Goal: Task Accomplishment & Management: Use online tool/utility

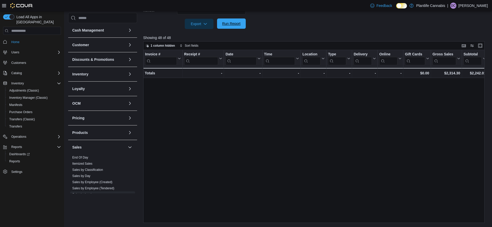
scroll to position [286, 0]
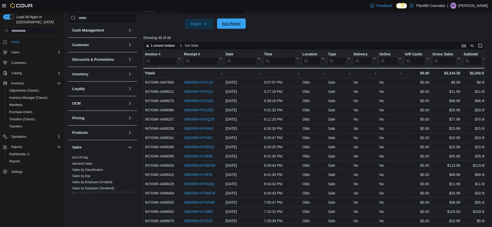
click at [229, 24] on span "Run Report" at bounding box center [231, 23] width 18 height 5
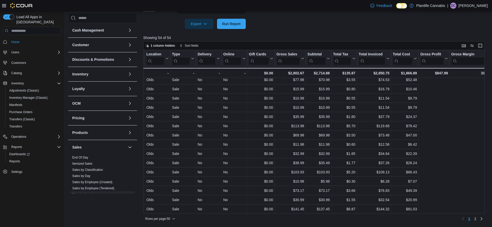
scroll to position [325, 0]
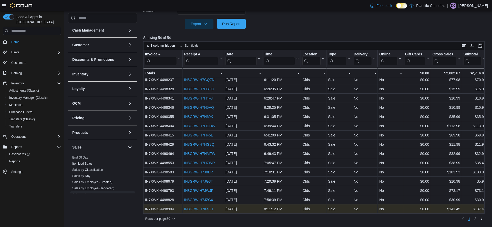
click at [211, 208] on link "IN8GRW-H7K4G1" at bounding box center [198, 209] width 29 height 4
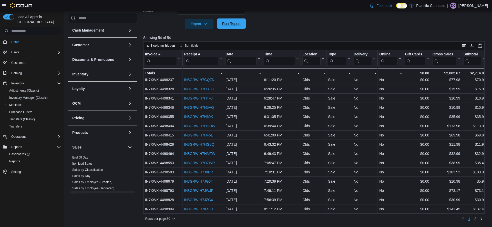
click at [232, 24] on span "Run Report" at bounding box center [231, 23] width 18 height 5
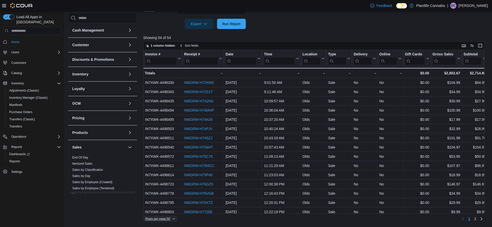
click at [173, 218] on span "Rows per page : 50" at bounding box center [160, 218] width 30 height 6
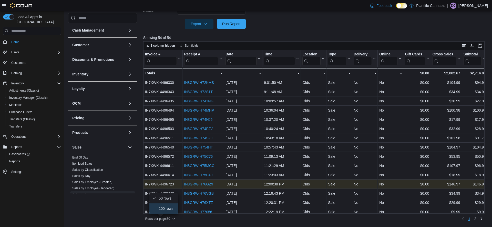
drag, startPoint x: 172, startPoint y: 209, endPoint x: 255, endPoint y: 187, distance: 85.8
click at [172, 209] on span "100 rows" at bounding box center [166, 208] width 16 height 4
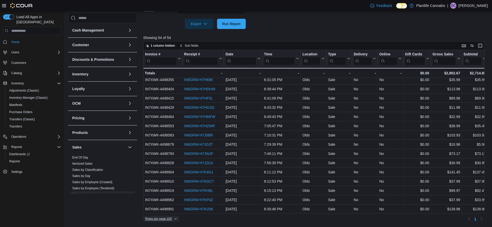
scroll to position [362, 0]
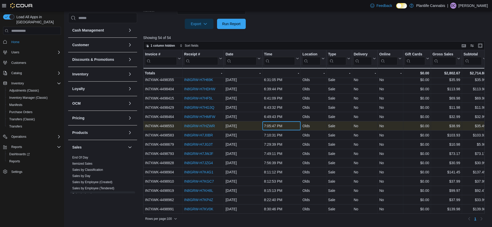
click at [274, 126] on div "7:05:47 PM" at bounding box center [281, 126] width 35 height 6
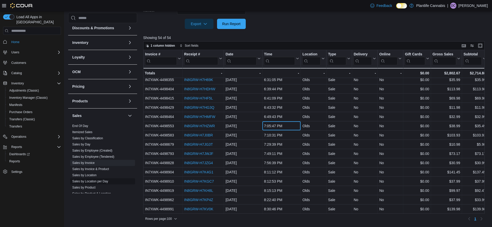
scroll to position [33, 0]
click at [91, 173] on link "Sales by Location" at bounding box center [84, 174] width 24 height 4
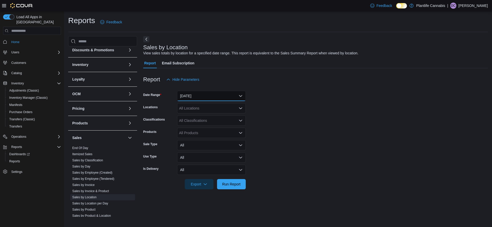
drag, startPoint x: 216, startPoint y: 96, endPoint x: 212, endPoint y: 99, distance: 5.3
click at [216, 96] on button "[DATE]" at bounding box center [211, 96] width 69 height 10
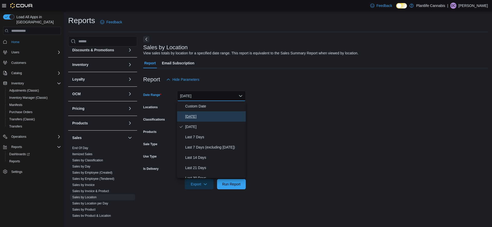
click at [184, 118] on button "[DATE]" at bounding box center [211, 116] width 69 height 10
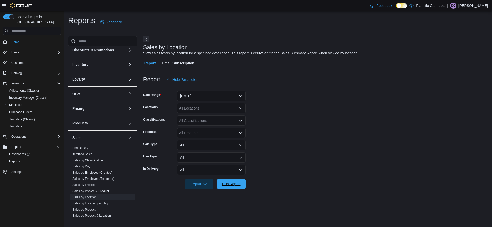
click at [235, 180] on span "Run Report" at bounding box center [231, 183] width 23 height 10
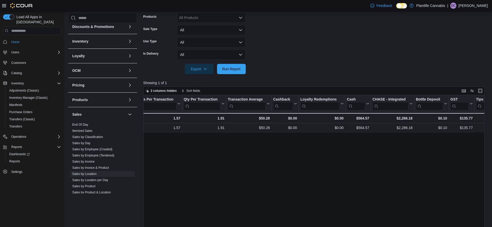
scroll to position [0, 453]
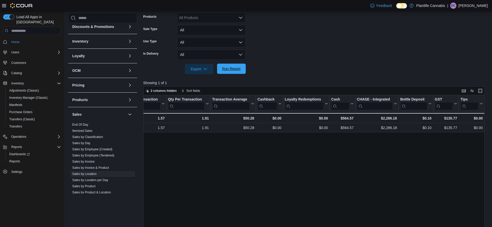
click at [235, 67] on span "Run Report" at bounding box center [231, 68] width 18 height 5
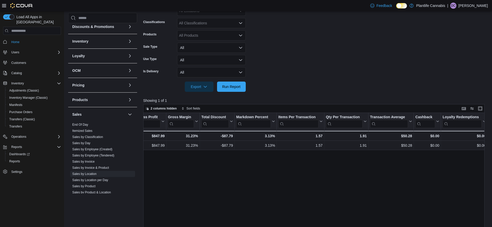
scroll to position [0, 295]
click at [212, 25] on div "All Classifications" at bounding box center [211, 23] width 69 height 10
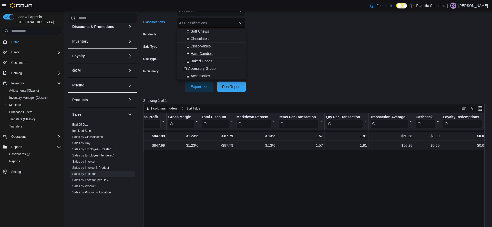
scroll to position [39, 0]
click at [206, 68] on span "Accessory Group" at bounding box center [201, 67] width 27 height 5
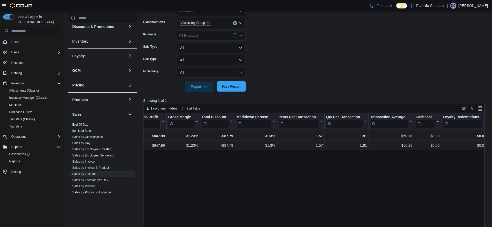
drag, startPoint x: 233, startPoint y: 87, endPoint x: 267, endPoint y: 98, distance: 36.1
click at [233, 87] on span "Run Report" at bounding box center [231, 86] width 18 height 5
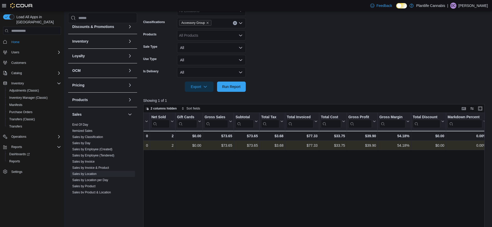
scroll to position [0, 84]
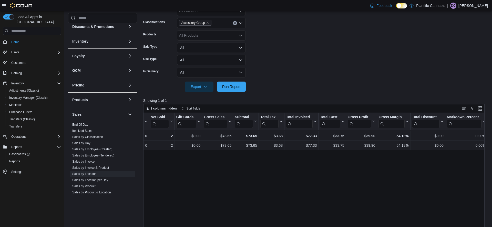
click at [110, 156] on link "Sales by Employee (Tendered)" at bounding box center [93, 155] width 42 height 4
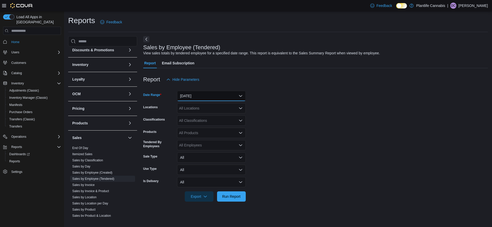
click at [203, 94] on button "[DATE]" at bounding box center [211, 96] width 69 height 10
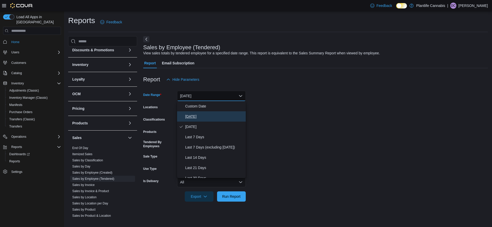
drag, startPoint x: 188, startPoint y: 114, endPoint x: 207, endPoint y: 122, distance: 20.2
click at [188, 114] on span "[DATE]" at bounding box center [214, 116] width 58 height 6
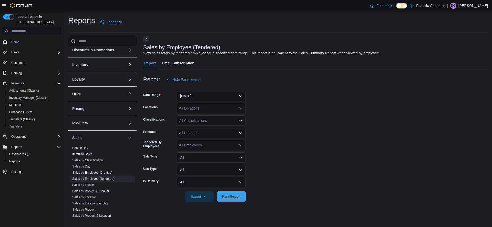
drag, startPoint x: 235, startPoint y: 197, endPoint x: 270, endPoint y: 150, distance: 58.6
click at [235, 197] on span "Run Report" at bounding box center [231, 196] width 18 height 5
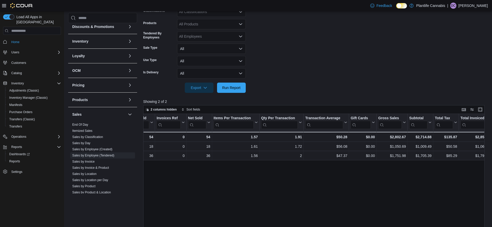
scroll to position [107, 0]
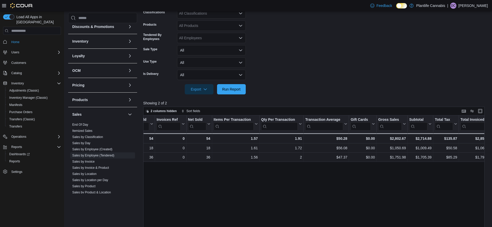
click at [234, 13] on div "All Classifications" at bounding box center [211, 13] width 69 height 10
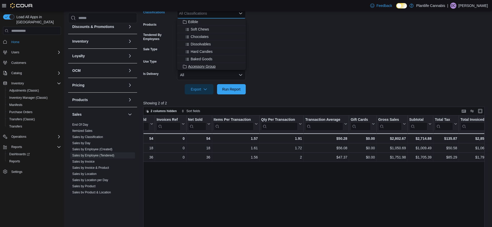
click at [212, 65] on span "Accessory Group" at bounding box center [201, 66] width 27 height 5
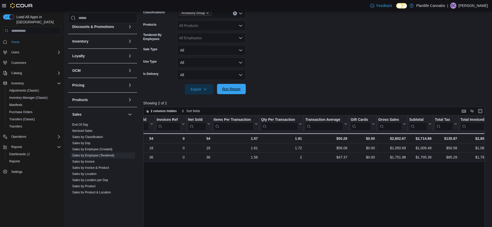
click at [237, 90] on span "Run Report" at bounding box center [231, 88] width 18 height 5
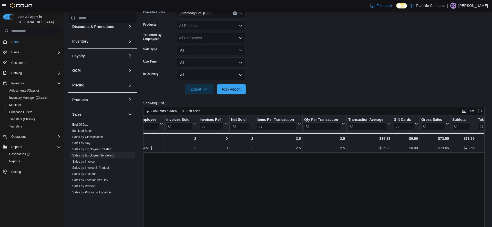
scroll to position [0, 23]
click at [92, 171] on span "Sales by Location" at bounding box center [102, 174] width 65 height 6
drag, startPoint x: 90, startPoint y: 175, endPoint x: 113, endPoint y: 163, distance: 25.7
click at [90, 175] on link "Sales by Location" at bounding box center [84, 174] width 24 height 4
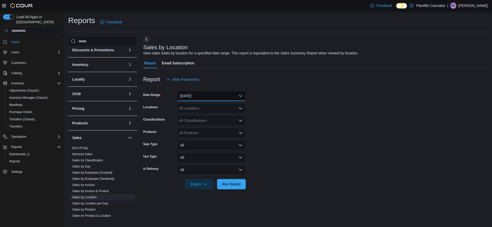
click at [192, 94] on button "[DATE]" at bounding box center [211, 96] width 69 height 10
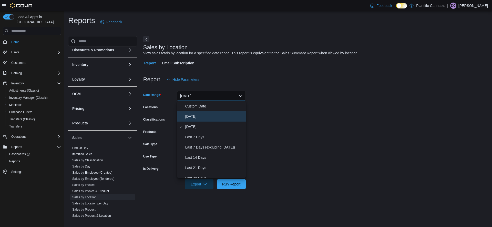
drag, startPoint x: 192, startPoint y: 113, endPoint x: 200, endPoint y: 125, distance: 13.9
click at [192, 115] on span "[DATE]" at bounding box center [214, 116] width 58 height 6
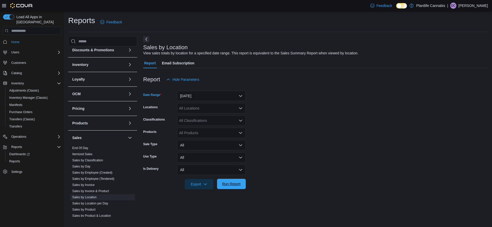
click at [235, 185] on span "Run Report" at bounding box center [231, 183] width 18 height 5
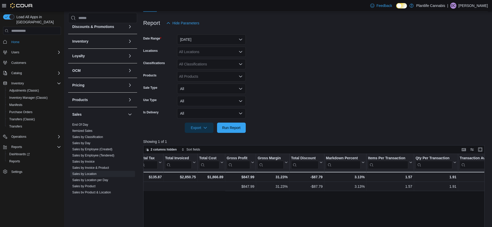
scroll to position [0, 453]
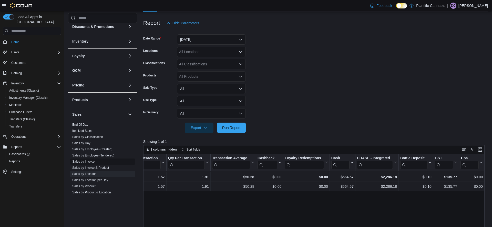
click at [91, 161] on link "Sales by Invoice" at bounding box center [83, 162] width 22 height 4
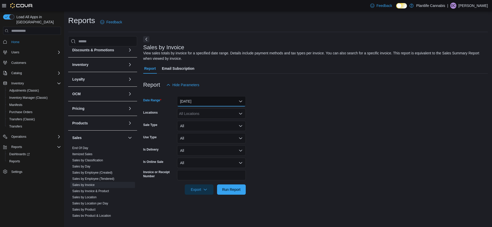
click at [195, 102] on button "[DATE]" at bounding box center [211, 101] width 69 height 10
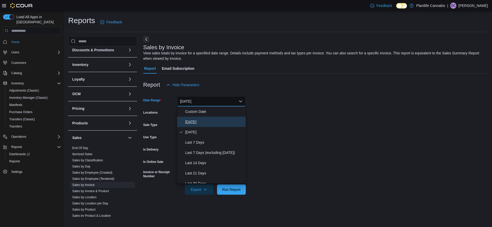
drag, startPoint x: 192, startPoint y: 121, endPoint x: 240, endPoint y: 184, distance: 78.9
click at [192, 121] on span "[DATE]" at bounding box center [214, 122] width 58 height 6
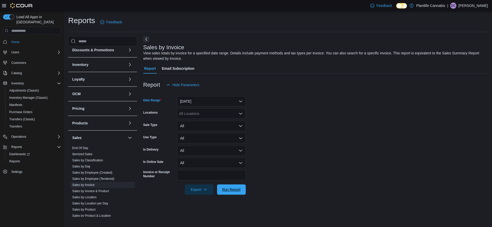
click at [239, 189] on span "Run Report" at bounding box center [231, 189] width 18 height 5
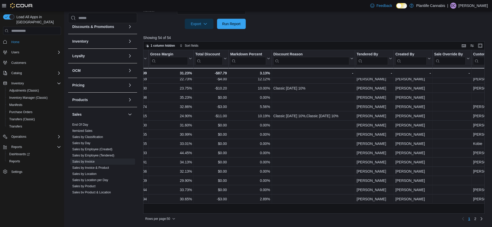
scroll to position [0, 457]
